Goal: Information Seeking & Learning: Learn about a topic

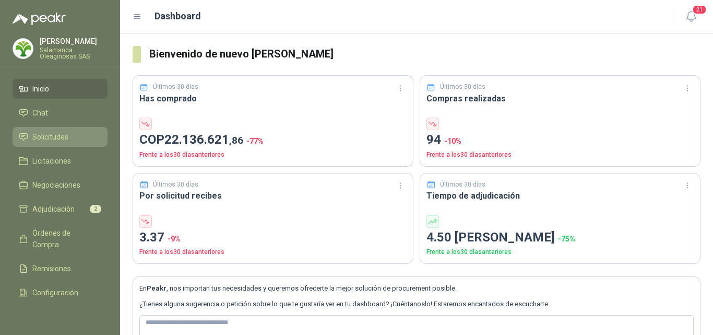
click at [72, 137] on li "Solicitudes" at bounding box center [60, 136] width 83 height 11
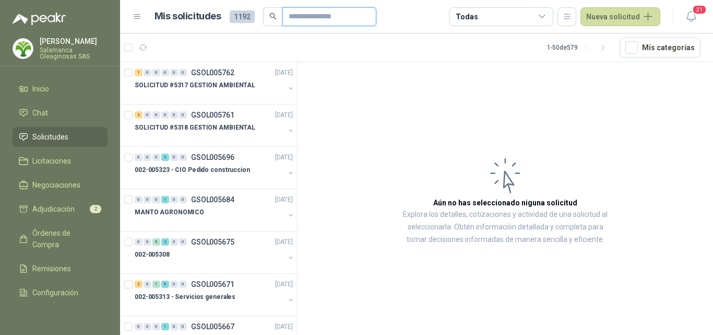
click at [316, 16] on input "text" at bounding box center [325, 17] width 73 height 18
type input "***"
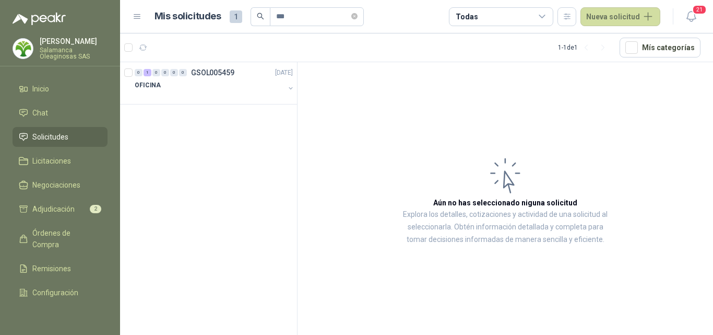
click at [73, 140] on li "Solicitudes" at bounding box center [60, 136] width 83 height 11
click at [185, 83] on div "OFICINA" at bounding box center [210, 85] width 150 height 13
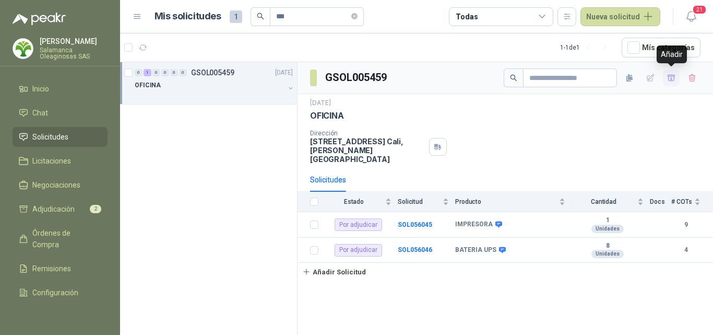
click at [672, 80] on icon "button" at bounding box center [671, 78] width 9 height 9
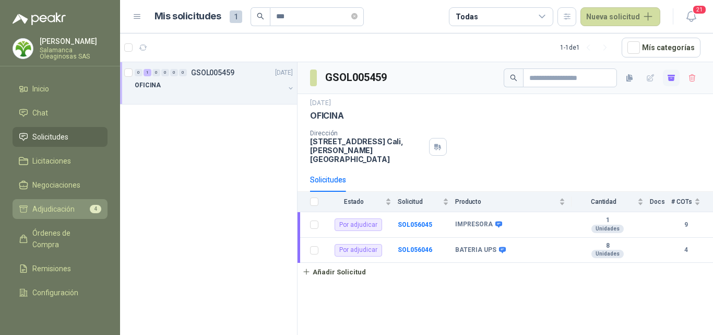
click at [48, 206] on span "Adjudicación" at bounding box center [53, 208] width 42 height 11
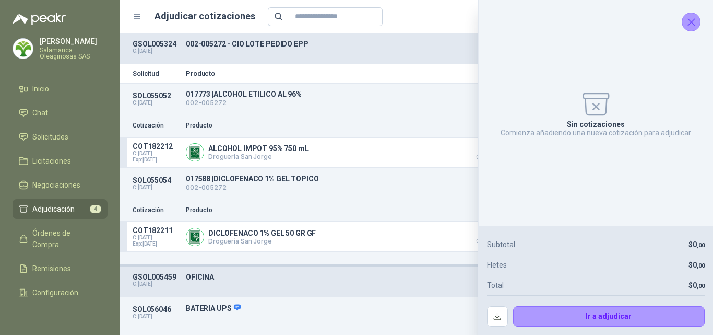
click at [690, 28] on icon "Cerrar" at bounding box center [691, 22] width 13 height 13
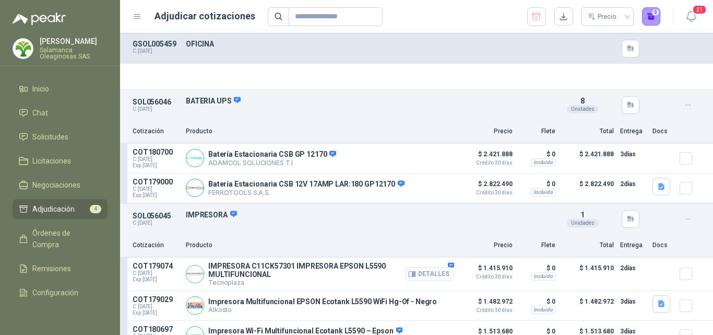
scroll to position [259, 0]
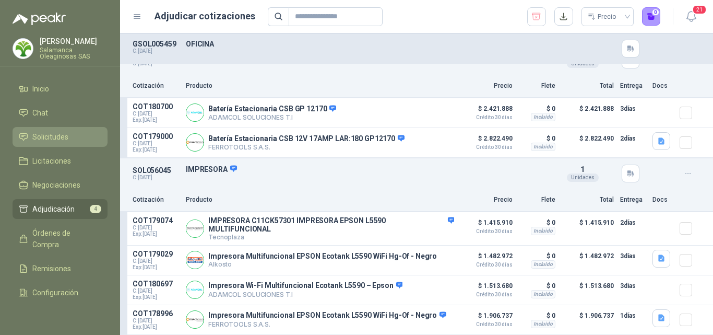
click at [50, 135] on span "Solicitudes" at bounding box center [50, 136] width 36 height 11
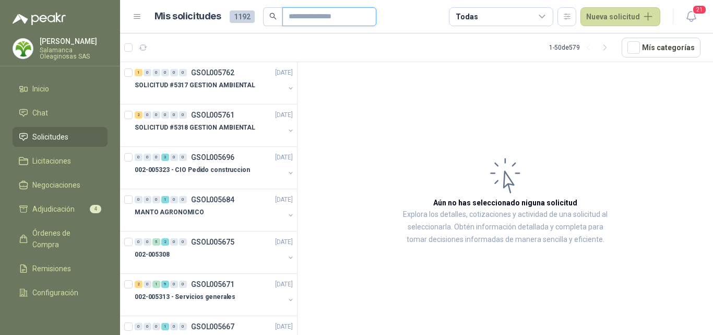
click at [298, 17] on input "text" at bounding box center [325, 17] width 73 height 18
type input "*******"
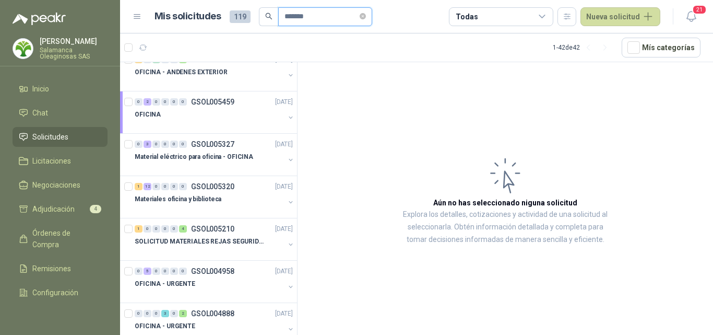
scroll to position [104, 0]
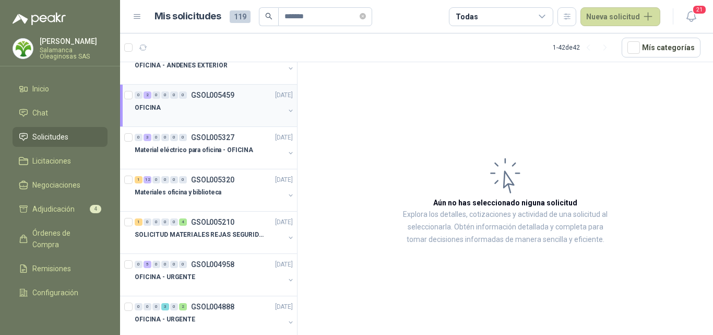
click at [215, 107] on div "OFICINA" at bounding box center [210, 107] width 150 height 13
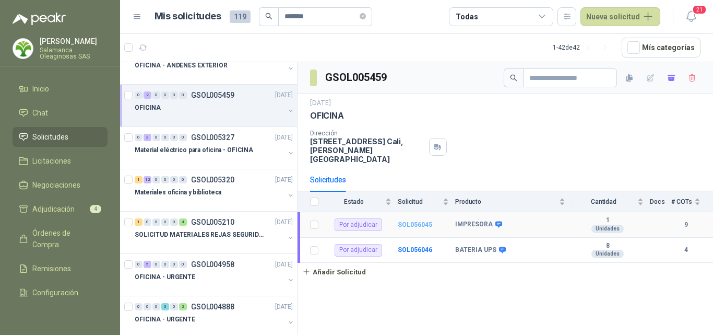
click at [406, 221] on b "SOL056045" at bounding box center [415, 224] width 34 height 7
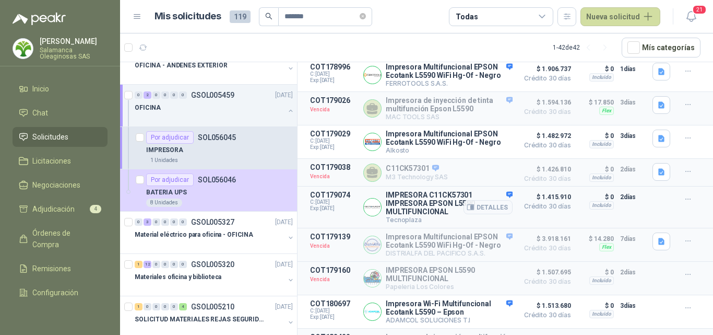
scroll to position [215, 0]
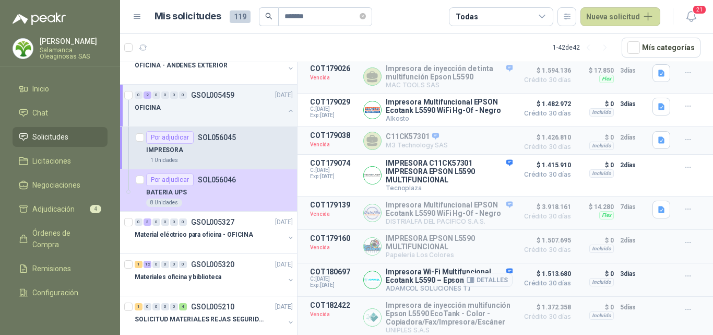
click at [428, 285] on p "ADAMCOL SOLUCIONES T.I" at bounding box center [449, 288] width 127 height 8
click at [474, 316] on button "Detalles" at bounding box center [488, 317] width 49 height 14
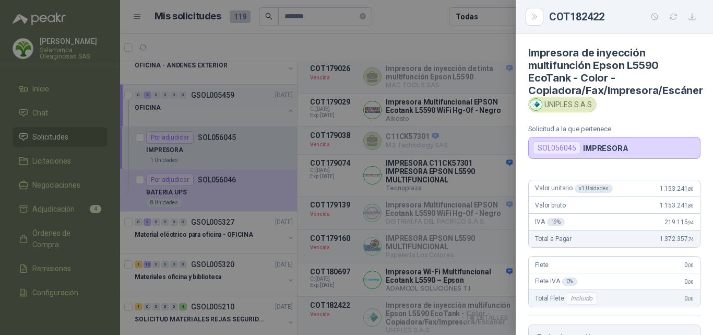
scroll to position [210, 0]
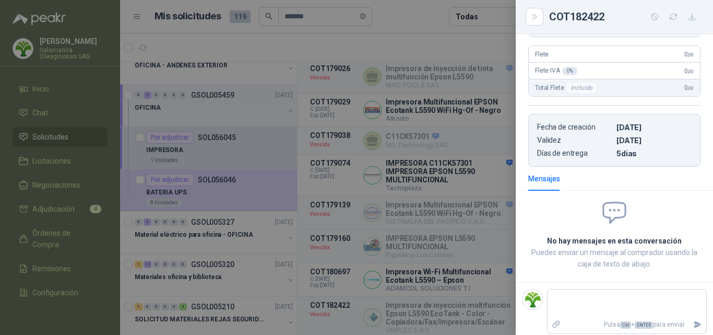
click at [554, 220] on span at bounding box center [614, 213] width 172 height 28
click at [206, 151] on div at bounding box center [356, 167] width 713 height 335
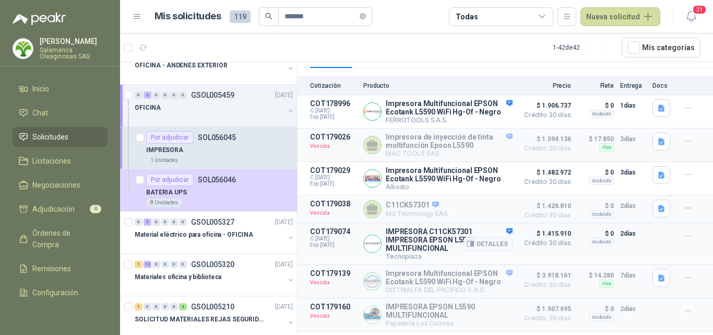
scroll to position [111, 0]
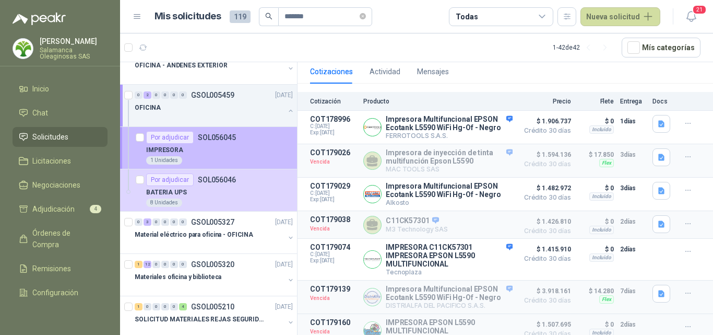
click at [237, 157] on div "1 Unidades" at bounding box center [219, 160] width 147 height 8
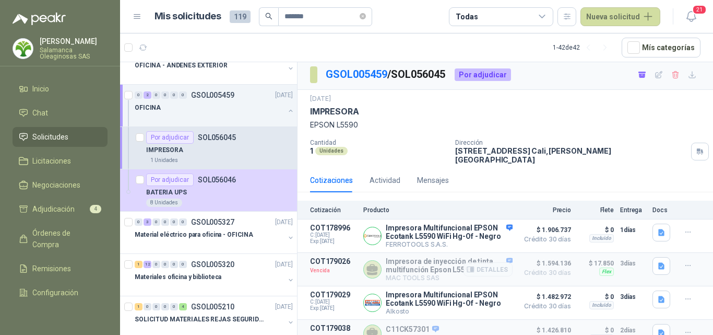
scroll to position [0, 0]
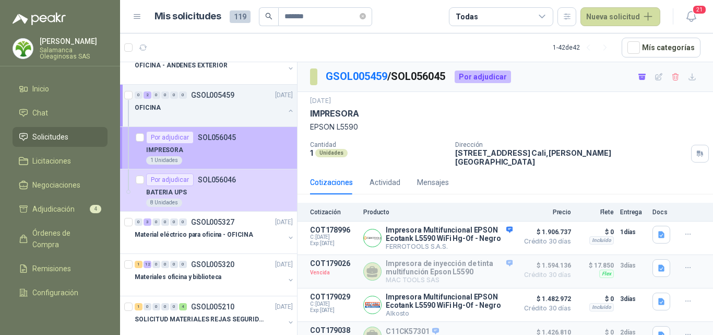
click at [160, 152] on p "IMPRESORA" at bounding box center [164, 150] width 37 height 10
click at [236, 157] on div "1 Unidades" at bounding box center [219, 160] width 147 height 8
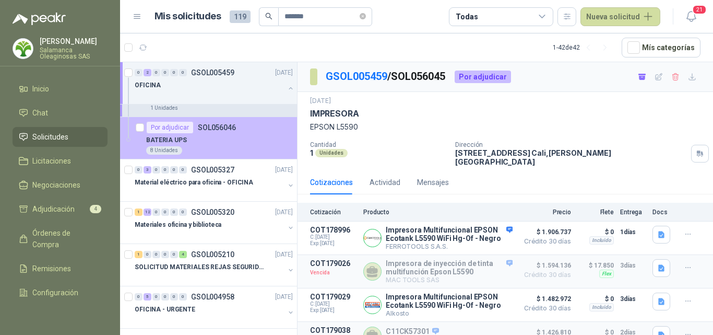
click at [237, 154] on div "8 Unidades" at bounding box center [219, 150] width 147 height 8
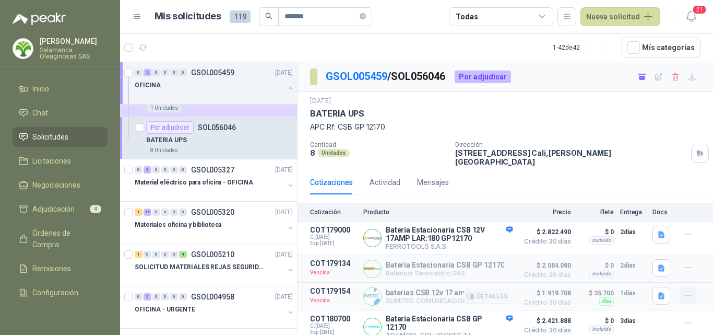
click at [688, 291] on icon "button" at bounding box center [688, 295] width 9 height 9
click at [666, 267] on button "Solicitar Recotización" at bounding box center [668, 266] width 84 height 17
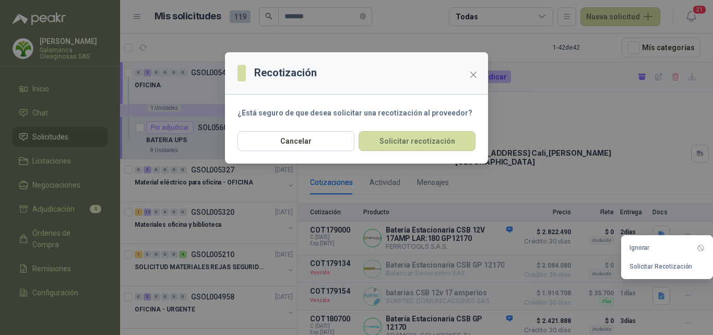
click at [570, 263] on div "Recotización ¿Está seguro de que desea solicitar una recotización al proveedor?…" at bounding box center [356, 167] width 713 height 335
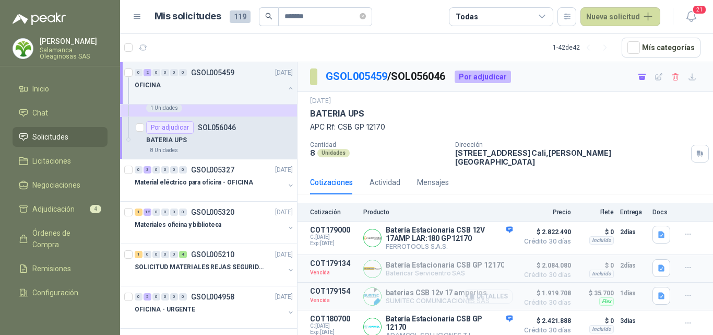
click at [509, 289] on button "Detalles" at bounding box center [488, 296] width 49 height 14
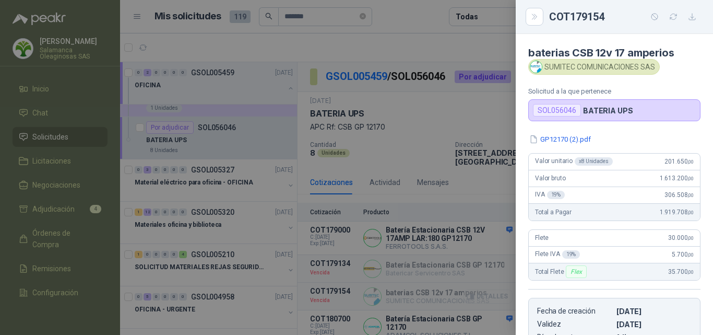
scroll to position [184, 0]
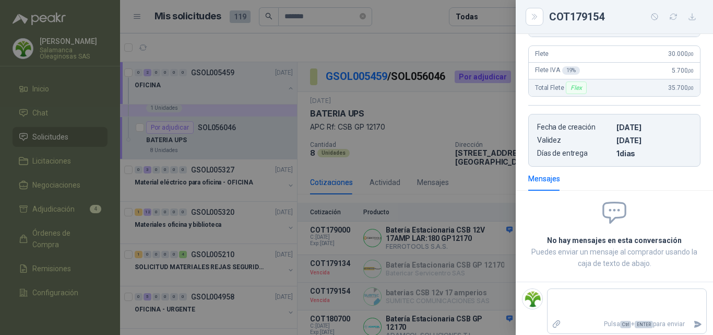
click at [463, 287] on div at bounding box center [356, 167] width 713 height 335
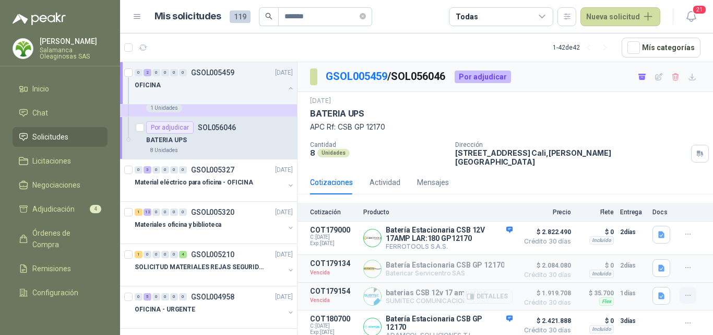
click at [689, 293] on icon "button" at bounding box center [688, 295] width 9 height 9
click at [664, 267] on button "Solicitar Recotización" at bounding box center [668, 266] width 84 height 17
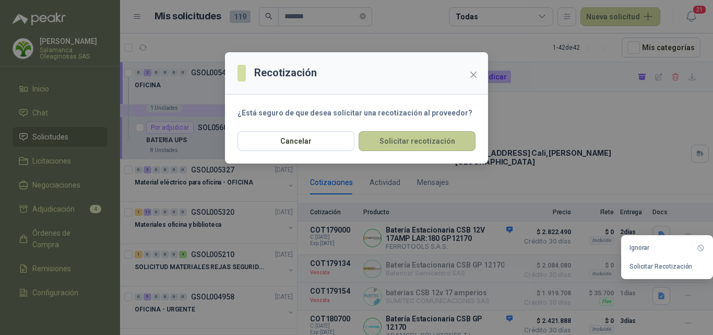
click at [417, 146] on button "Solicitar recotización" at bounding box center [417, 141] width 117 height 20
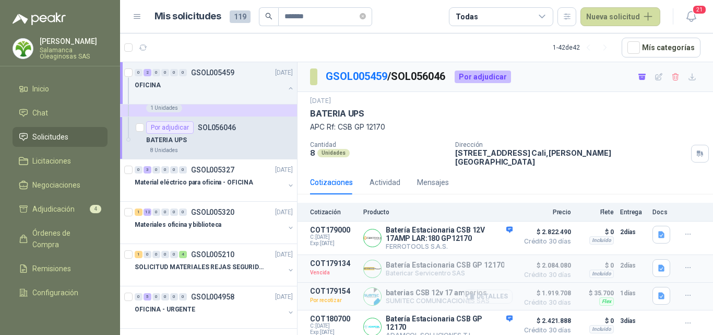
click at [500, 291] on button "Detalles" at bounding box center [488, 296] width 49 height 14
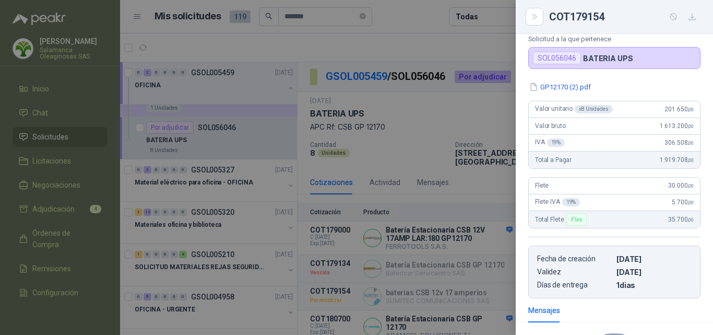
scroll to position [0, 0]
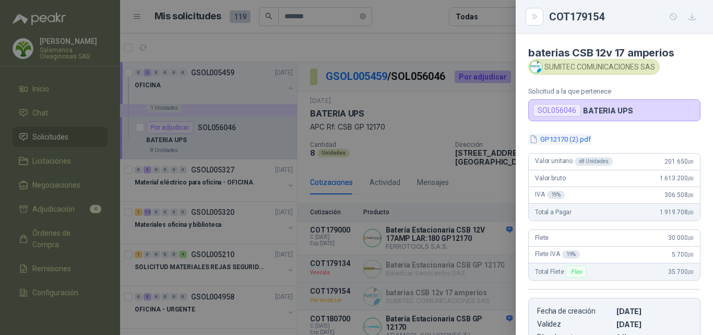
click at [565, 142] on button "GP12170 (2).pdf" at bounding box center [560, 139] width 64 height 11
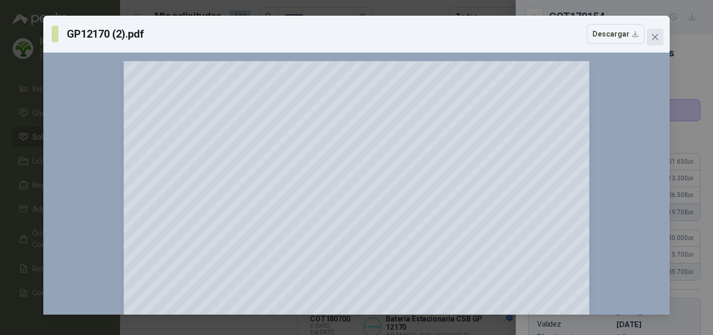
click at [662, 33] on span "Close" at bounding box center [655, 37] width 17 height 8
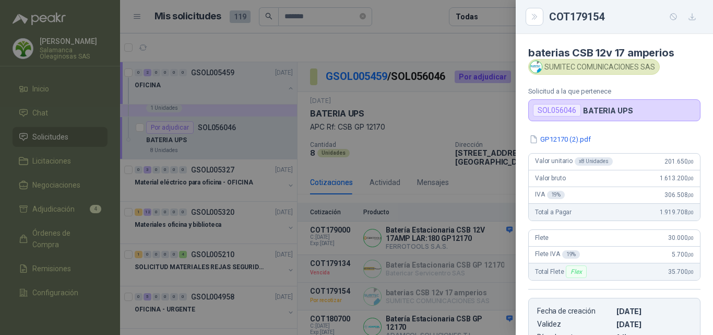
click at [477, 288] on div at bounding box center [356, 167] width 713 height 335
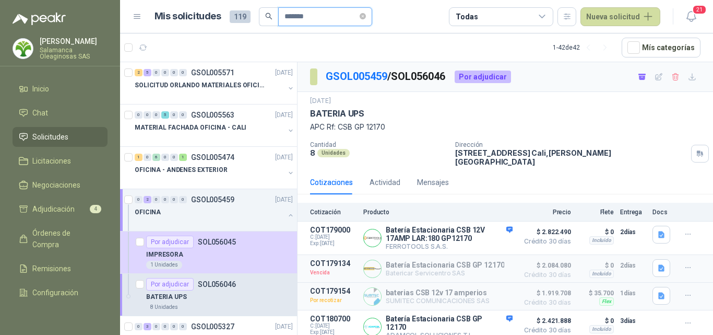
click at [313, 17] on input "*******" at bounding box center [321, 17] width 73 height 18
type input "*"
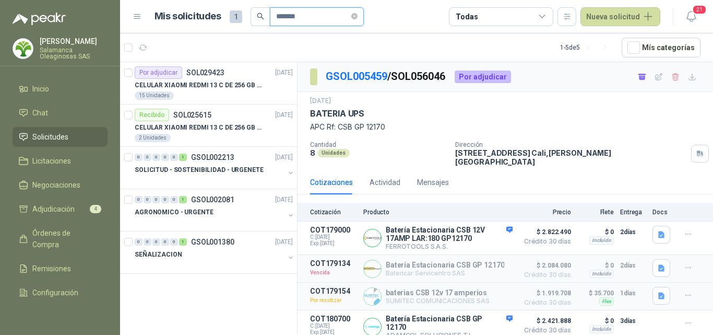
type input "*******"
click at [242, 98] on div "15 Unidades" at bounding box center [214, 95] width 158 height 8
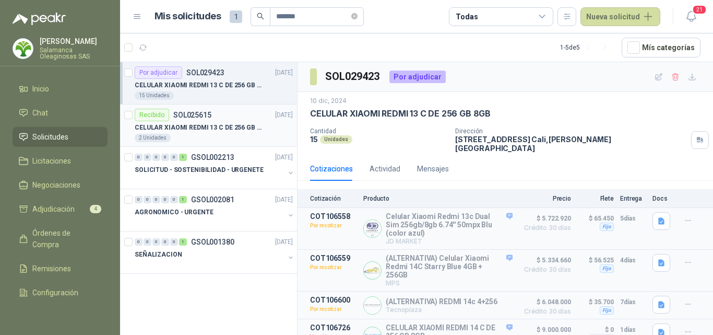
click at [206, 138] on div "2 Unidades" at bounding box center [214, 138] width 158 height 8
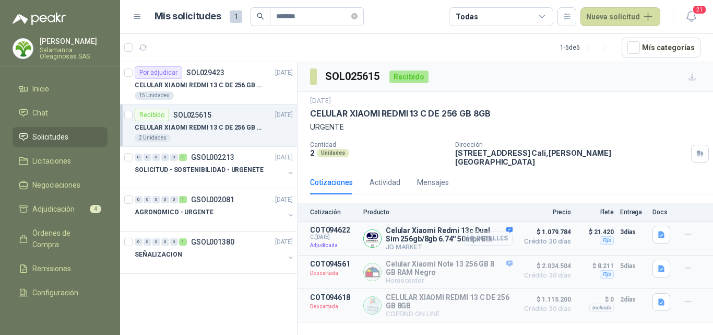
click at [482, 235] on button "Detalles" at bounding box center [488, 238] width 49 height 14
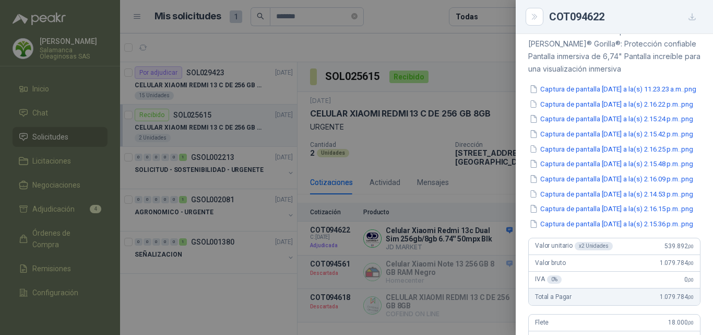
scroll to position [234, 0]
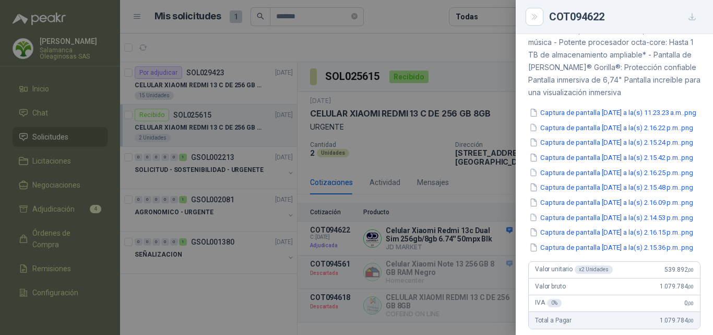
click at [478, 237] on div at bounding box center [356, 167] width 713 height 335
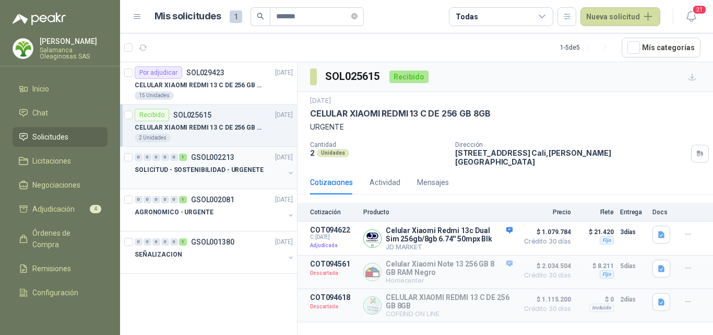
click at [224, 180] on div at bounding box center [210, 180] width 150 height 8
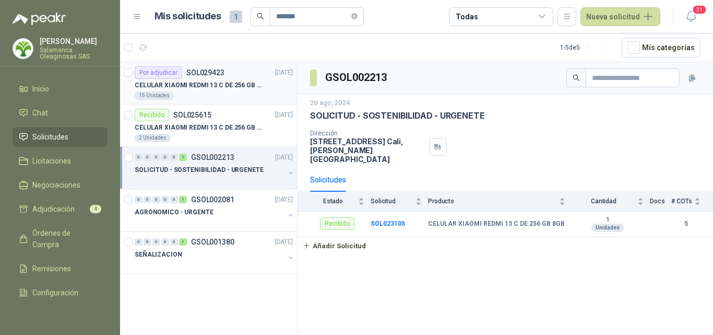
click at [237, 92] on div "15 Unidades" at bounding box center [214, 95] width 158 height 8
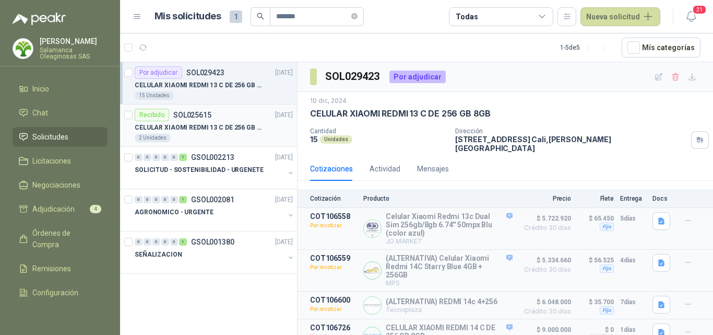
click at [226, 144] on article "Recibido SOL025615 17/10/24 CELULAR XIAOMI REDMI 13 C DE 256 GB 8GB 2 Unidades" at bounding box center [208, 125] width 177 height 42
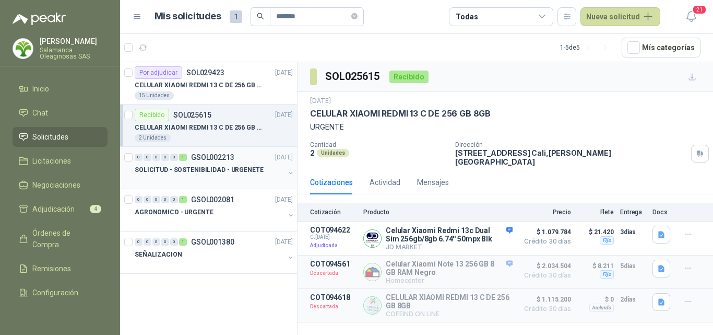
click at [205, 182] on div at bounding box center [210, 180] width 150 height 8
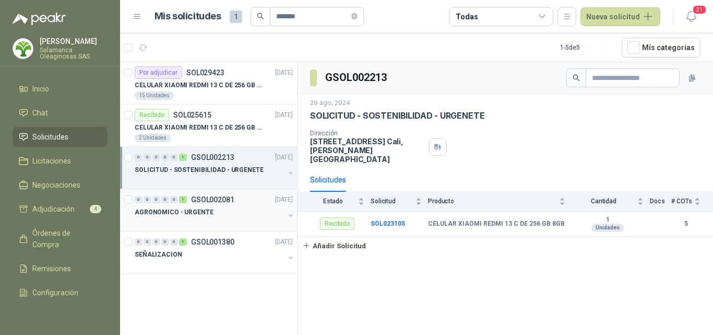
click at [219, 218] on div "AGRONOMICO - URGENTE" at bounding box center [210, 212] width 150 height 13
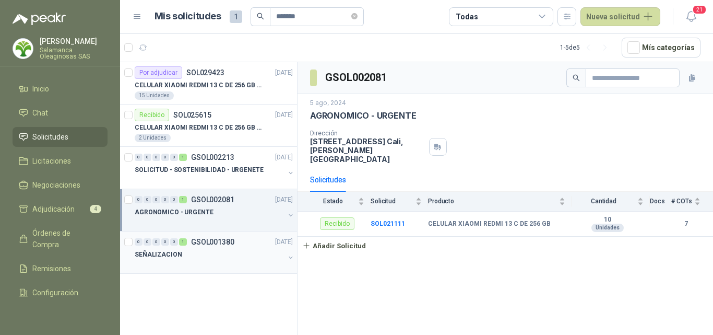
click at [243, 261] on div at bounding box center [210, 265] width 150 height 8
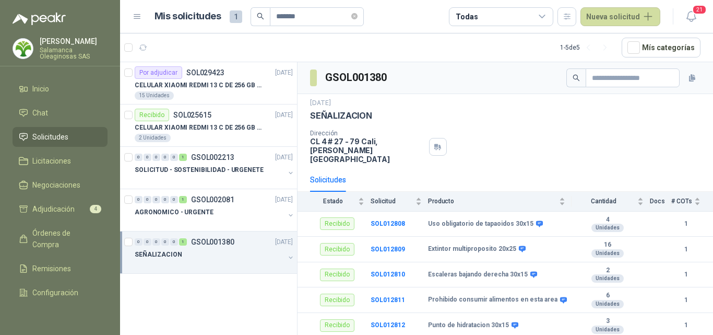
click at [70, 134] on li "Solicitudes" at bounding box center [60, 136] width 83 height 11
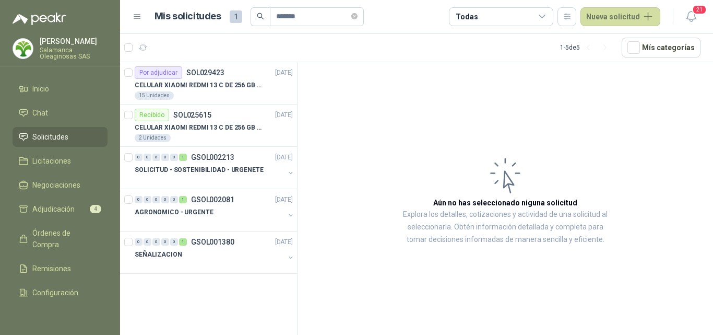
click at [76, 50] on p "Salamanca Oleaginosas SAS" at bounding box center [74, 53] width 68 height 13
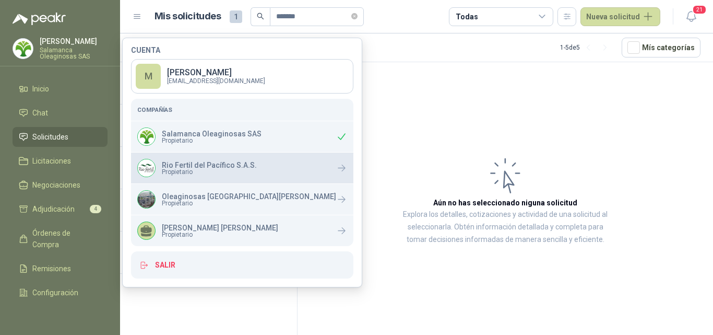
click at [199, 177] on div "Rio Fertil del Pacífico S.A.S. Propietario" at bounding box center [197, 168] width 120 height 18
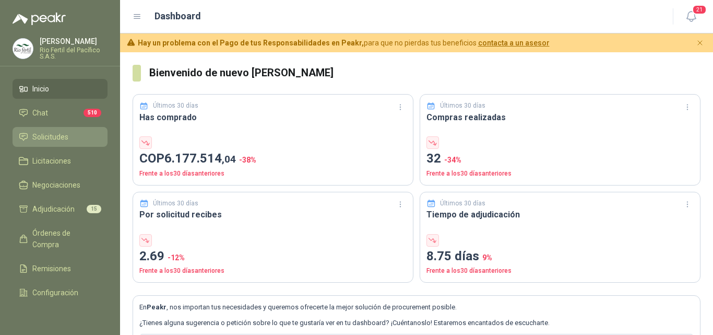
click at [60, 136] on span "Solicitudes" at bounding box center [50, 136] width 36 height 11
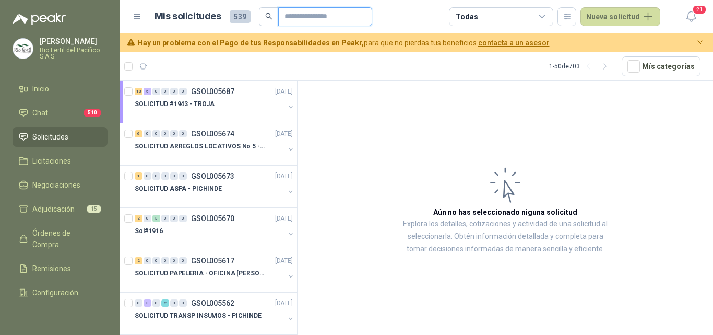
click at [304, 16] on input "text" at bounding box center [321, 17] width 73 height 18
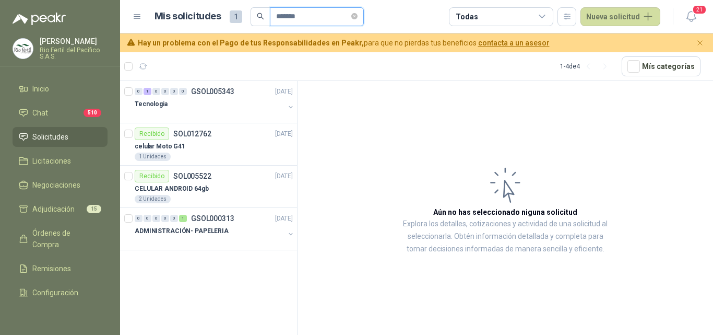
type input "*******"
click at [230, 112] on div at bounding box center [210, 114] width 150 height 8
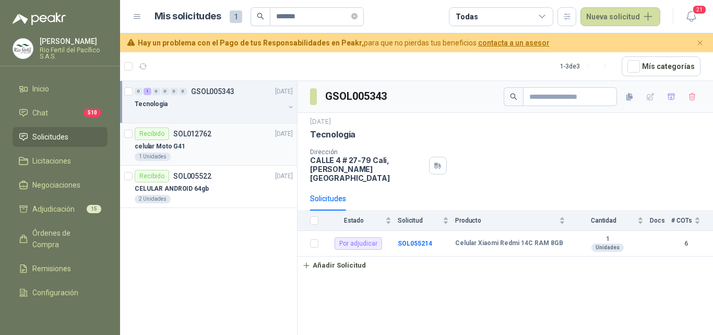
click at [232, 148] on div "celular Moto G41" at bounding box center [214, 146] width 158 height 13
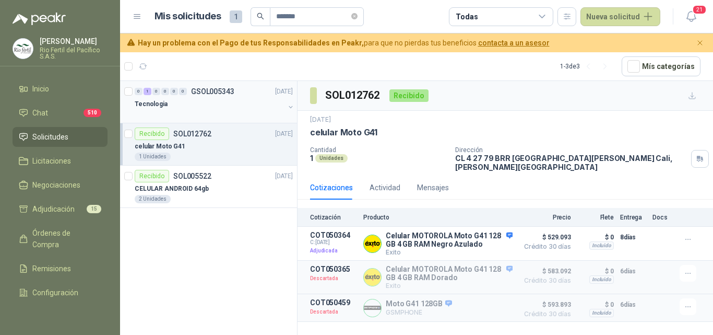
click at [230, 112] on div at bounding box center [210, 114] width 150 height 8
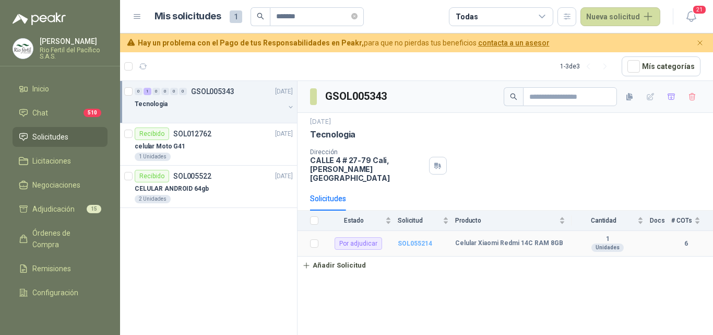
click at [429, 240] on b "SOL055214" at bounding box center [415, 243] width 34 height 7
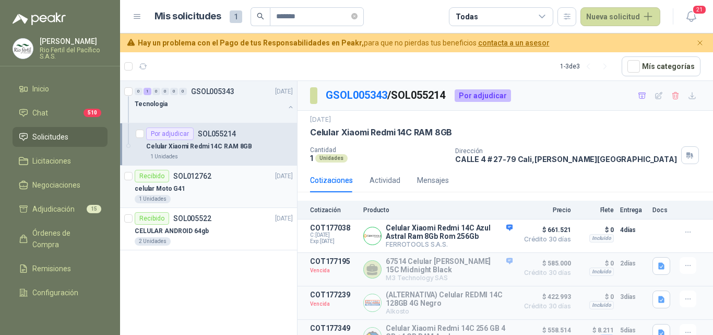
click at [209, 191] on div "celular Moto G41" at bounding box center [214, 188] width 158 height 13
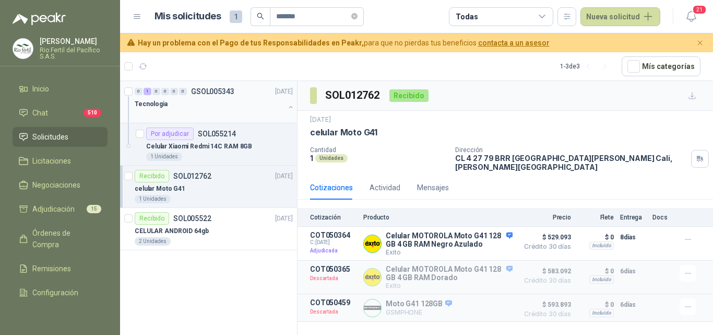
click at [244, 117] on div at bounding box center [210, 114] width 150 height 8
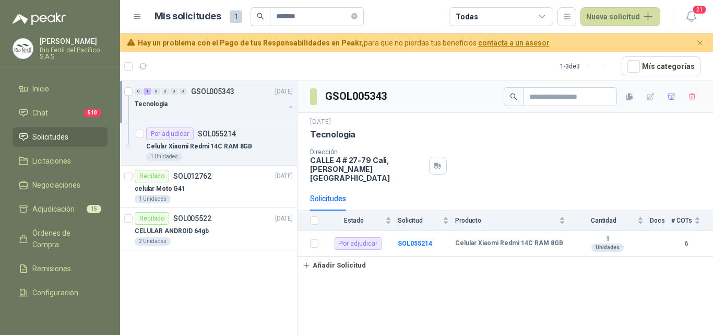
click at [244, 117] on div at bounding box center [210, 114] width 150 height 8
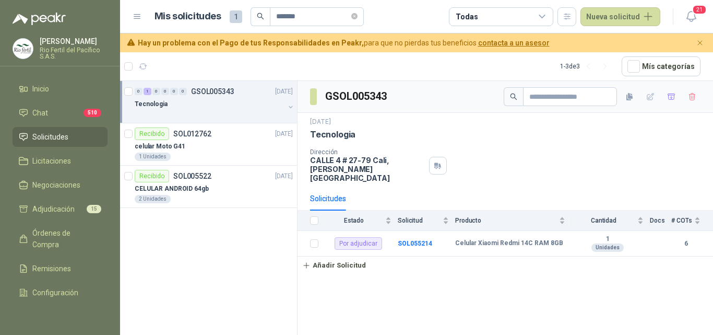
click at [230, 116] on div at bounding box center [210, 114] width 150 height 8
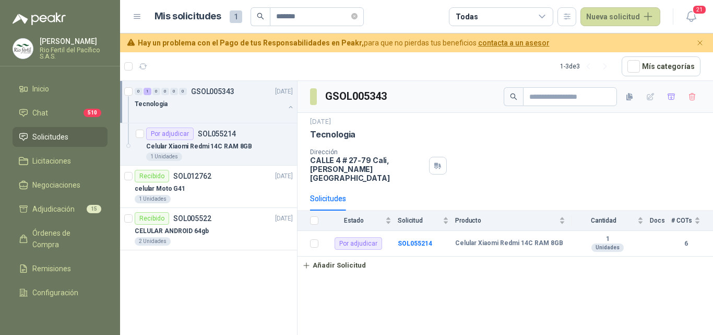
click at [76, 55] on p "Rio Fertil del Pacífico S.A.S." at bounding box center [74, 53] width 68 height 13
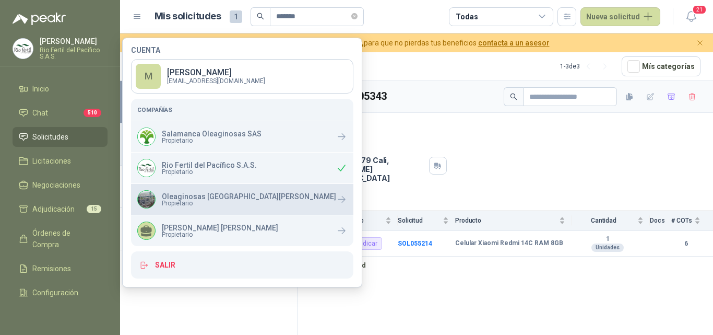
click at [178, 200] on span "Propietario" at bounding box center [249, 203] width 174 height 6
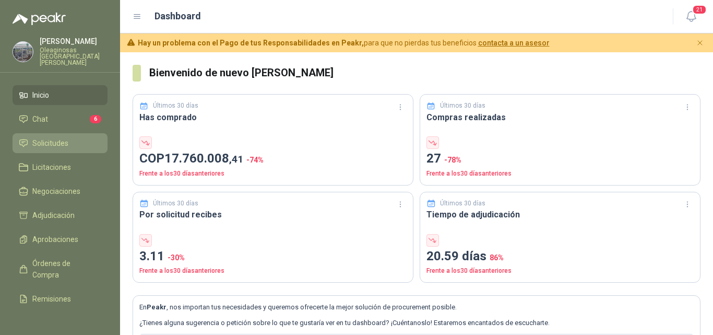
click at [72, 142] on li "Solicitudes" at bounding box center [60, 142] width 83 height 11
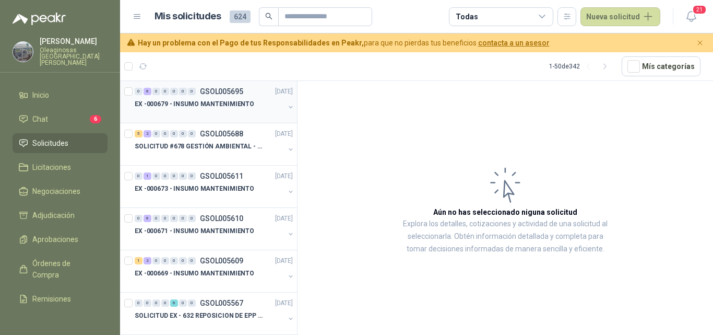
click at [203, 114] on div at bounding box center [210, 114] width 150 height 8
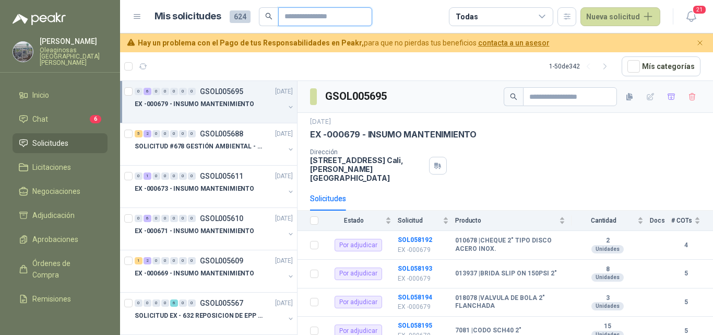
click at [301, 17] on input "text" at bounding box center [321, 17] width 73 height 18
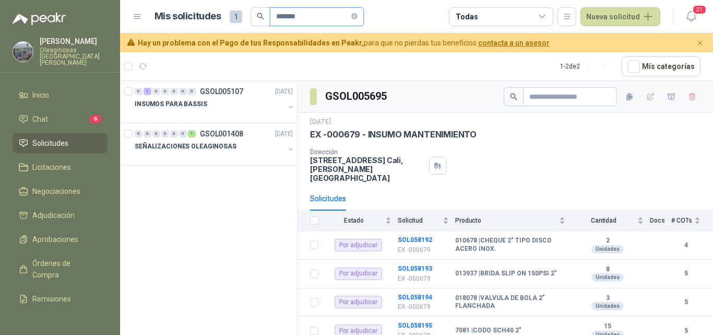
type input "*******"
click at [204, 102] on div "INSUMOS PARA BASSIS" at bounding box center [210, 104] width 150 height 13
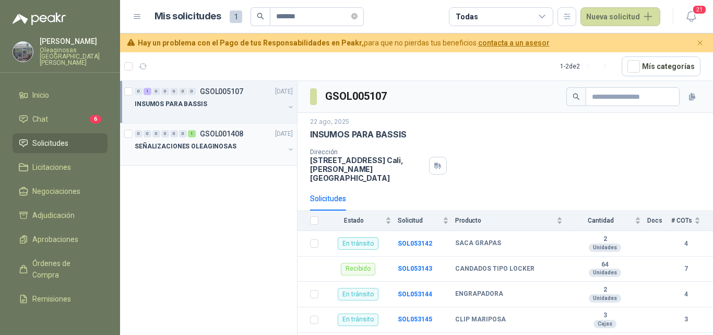
click at [219, 161] on div "0 0 0 0 0 0 1 GSOL001408 20/02/24 SEÑALIZACIONES OLEAGINOSAS" at bounding box center [208, 144] width 177 height 42
click at [218, 155] on div at bounding box center [210, 156] width 150 height 8
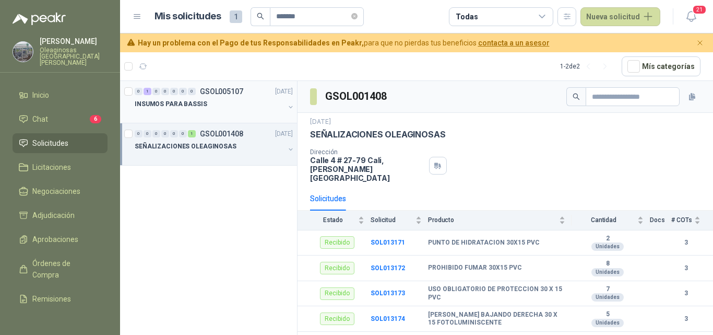
click at [226, 113] on div at bounding box center [210, 114] width 150 height 8
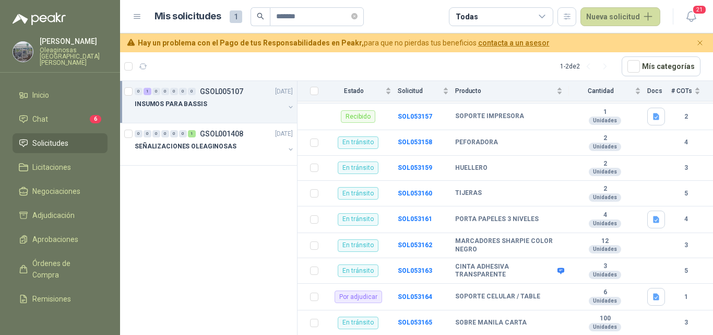
scroll to position [521, 0]
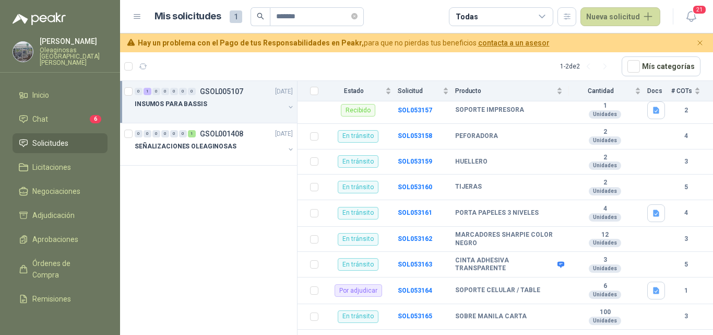
click at [63, 47] on p "Oleaginosas San Fernando" at bounding box center [74, 56] width 68 height 19
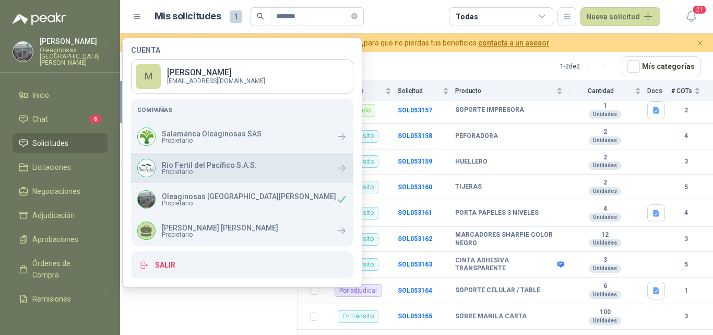
click at [168, 175] on div "Rio Fertil del Pacífico S.A.S. Propietario" at bounding box center [197, 168] width 120 height 18
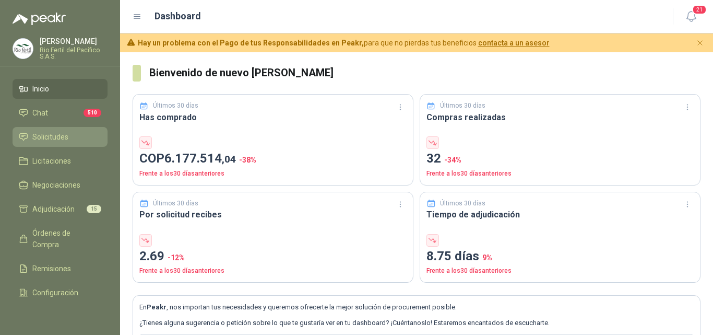
click at [78, 130] on link "Solicitudes" at bounding box center [60, 137] width 95 height 20
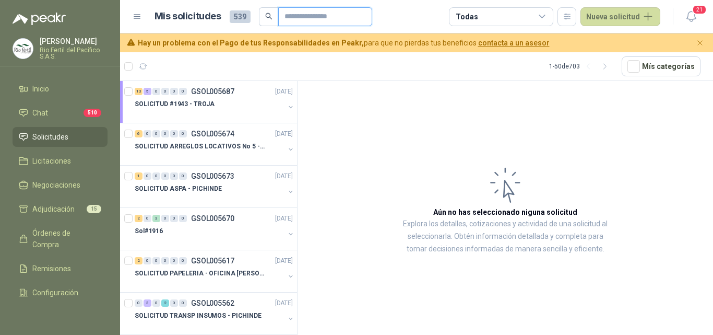
click at [302, 15] on input "text" at bounding box center [321, 17] width 73 height 18
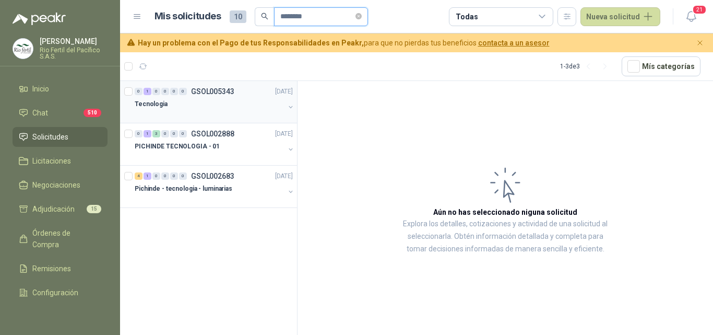
type input "********"
click at [242, 106] on div "Tecnologia" at bounding box center [210, 104] width 150 height 13
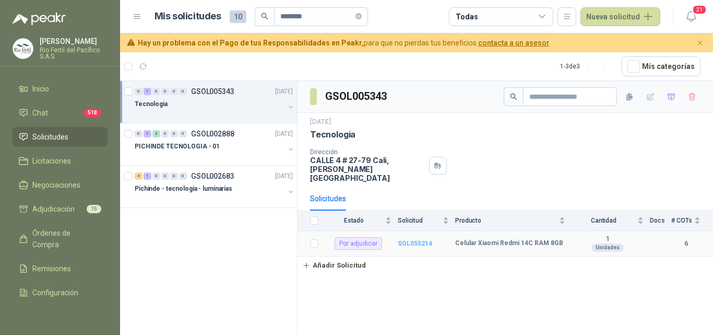
click at [430, 240] on b "SOL055214" at bounding box center [415, 243] width 34 height 7
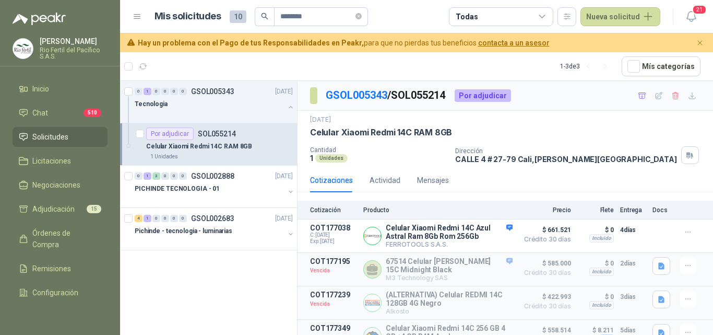
click at [57, 56] on p "Rio Fertil del Pacífico S.A.S." at bounding box center [74, 53] width 68 height 13
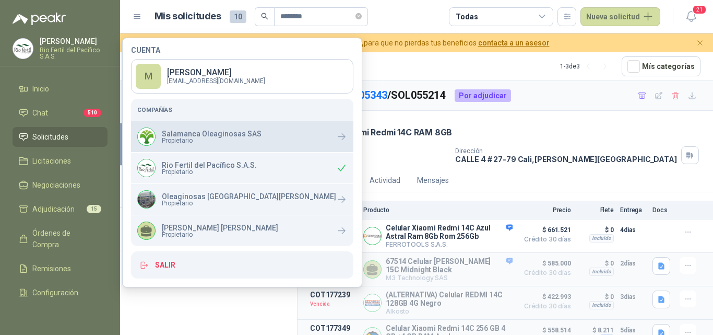
click at [203, 149] on div "Salamanca Oleaginosas SAS Propietario" at bounding box center [242, 136] width 222 height 31
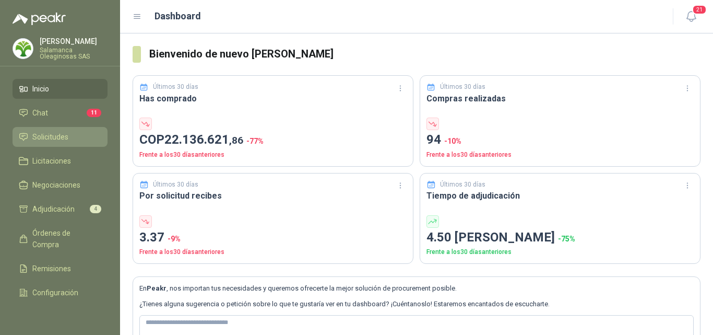
click at [50, 136] on span "Solicitudes" at bounding box center [50, 136] width 36 height 11
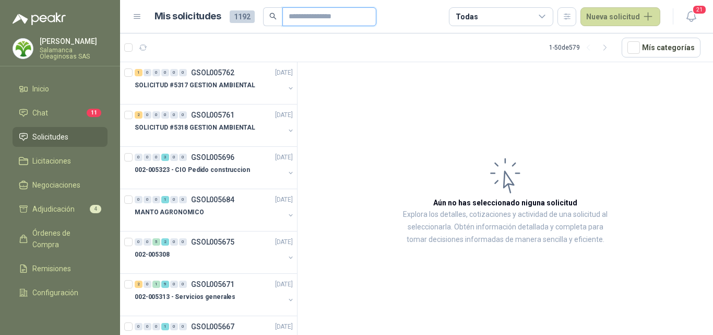
click at [327, 18] on input "text" at bounding box center [325, 17] width 73 height 18
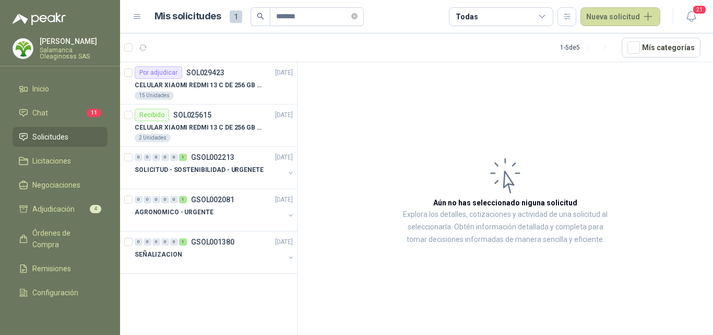
click at [46, 141] on span "Solicitudes" at bounding box center [50, 136] width 36 height 11
click at [69, 146] on link "Solicitudes" at bounding box center [60, 137] width 95 height 20
click at [70, 132] on li "Solicitudes" at bounding box center [60, 136] width 83 height 11
click at [306, 17] on input "*******" at bounding box center [312, 17] width 73 height 18
type input "*"
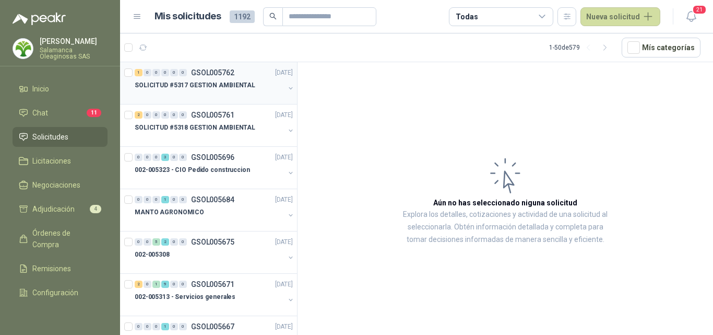
click at [201, 94] on div at bounding box center [210, 95] width 150 height 8
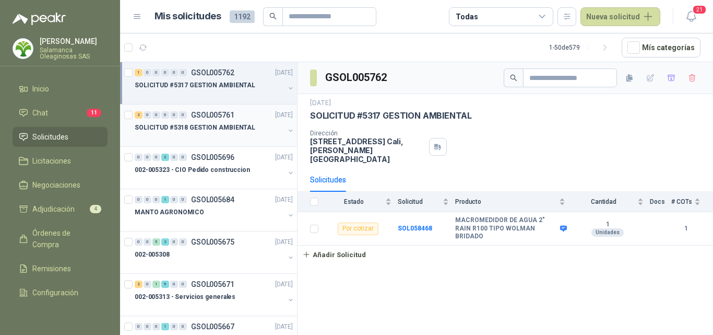
click at [187, 137] on div at bounding box center [210, 138] width 150 height 8
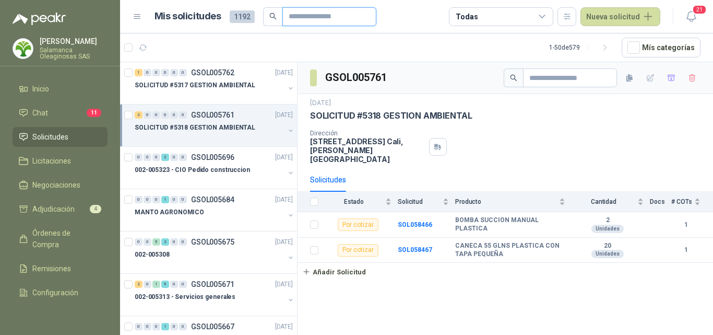
click at [303, 15] on input "text" at bounding box center [325, 17] width 73 height 18
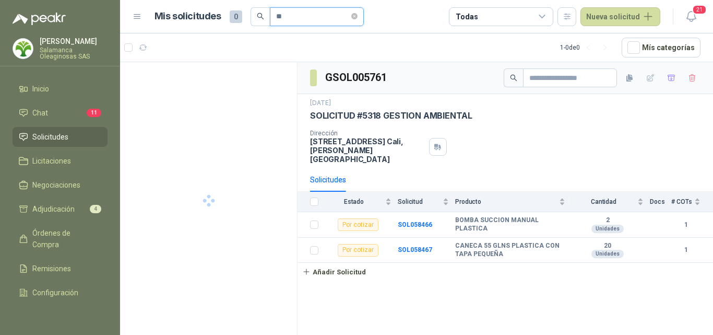
type input "*"
